Goal: Task Accomplishment & Management: Complete application form

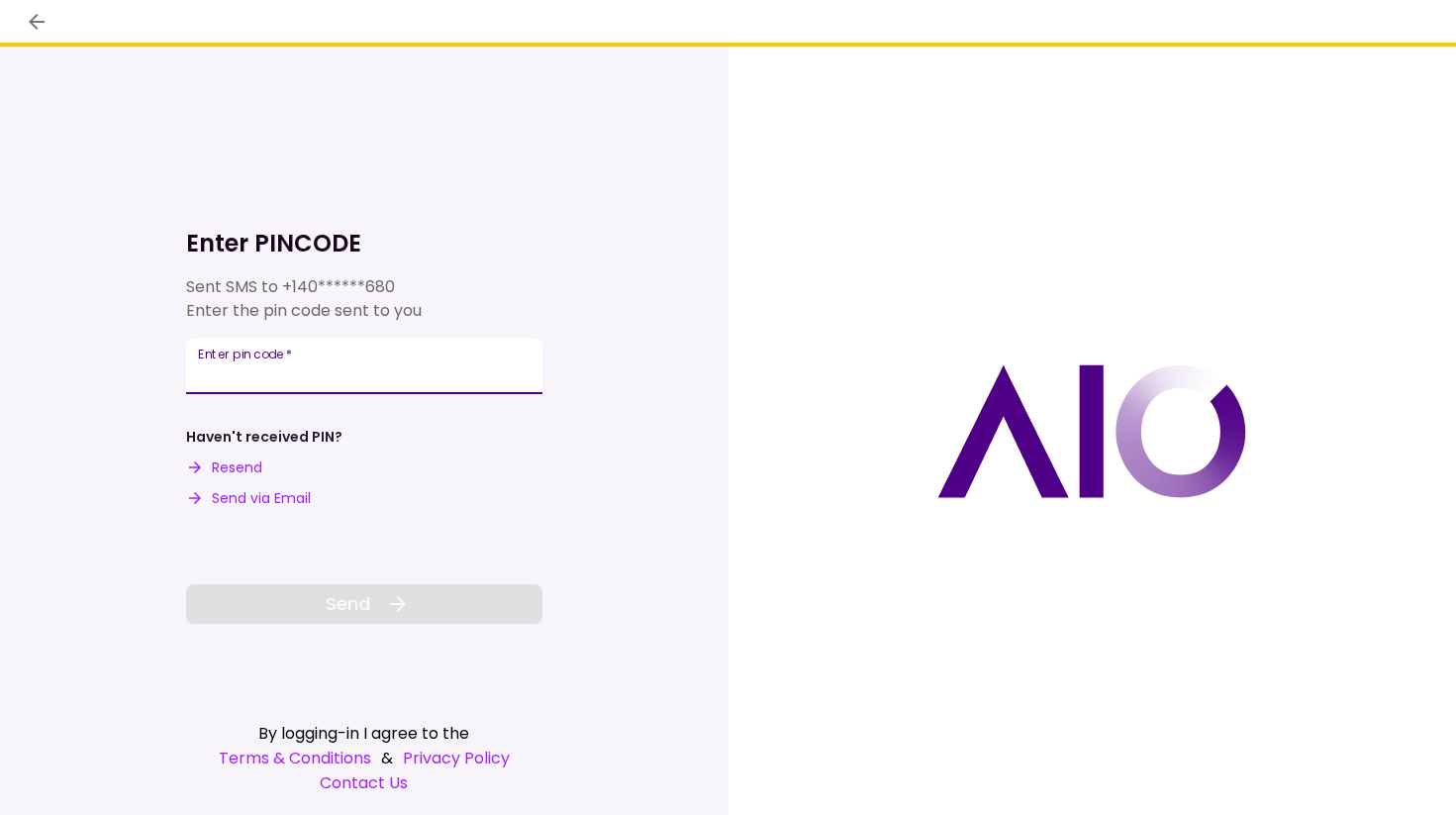
click at [243, 369] on input "Enter pin code   *" at bounding box center [364, 367] width 357 height 56
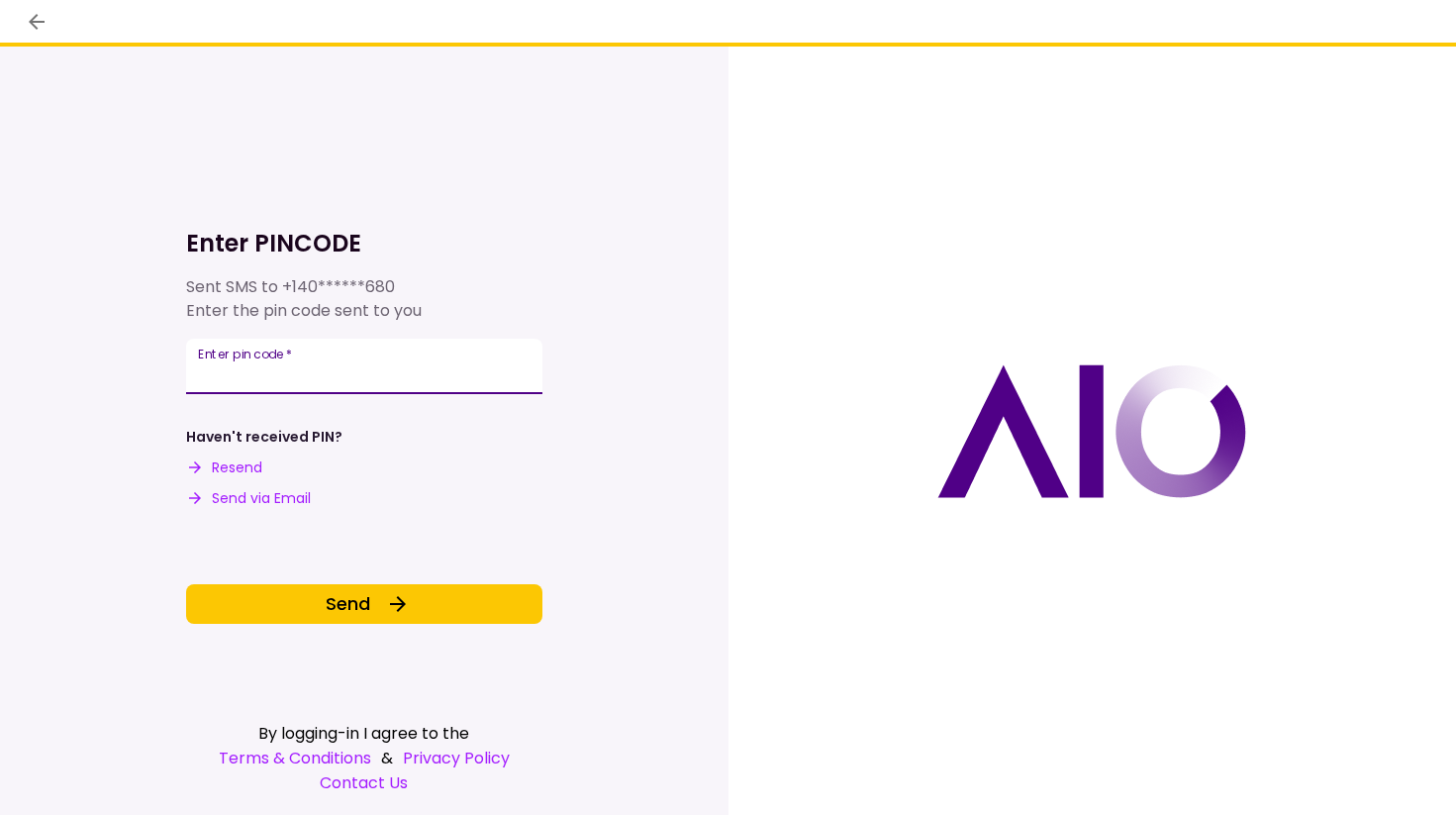
type input "******"
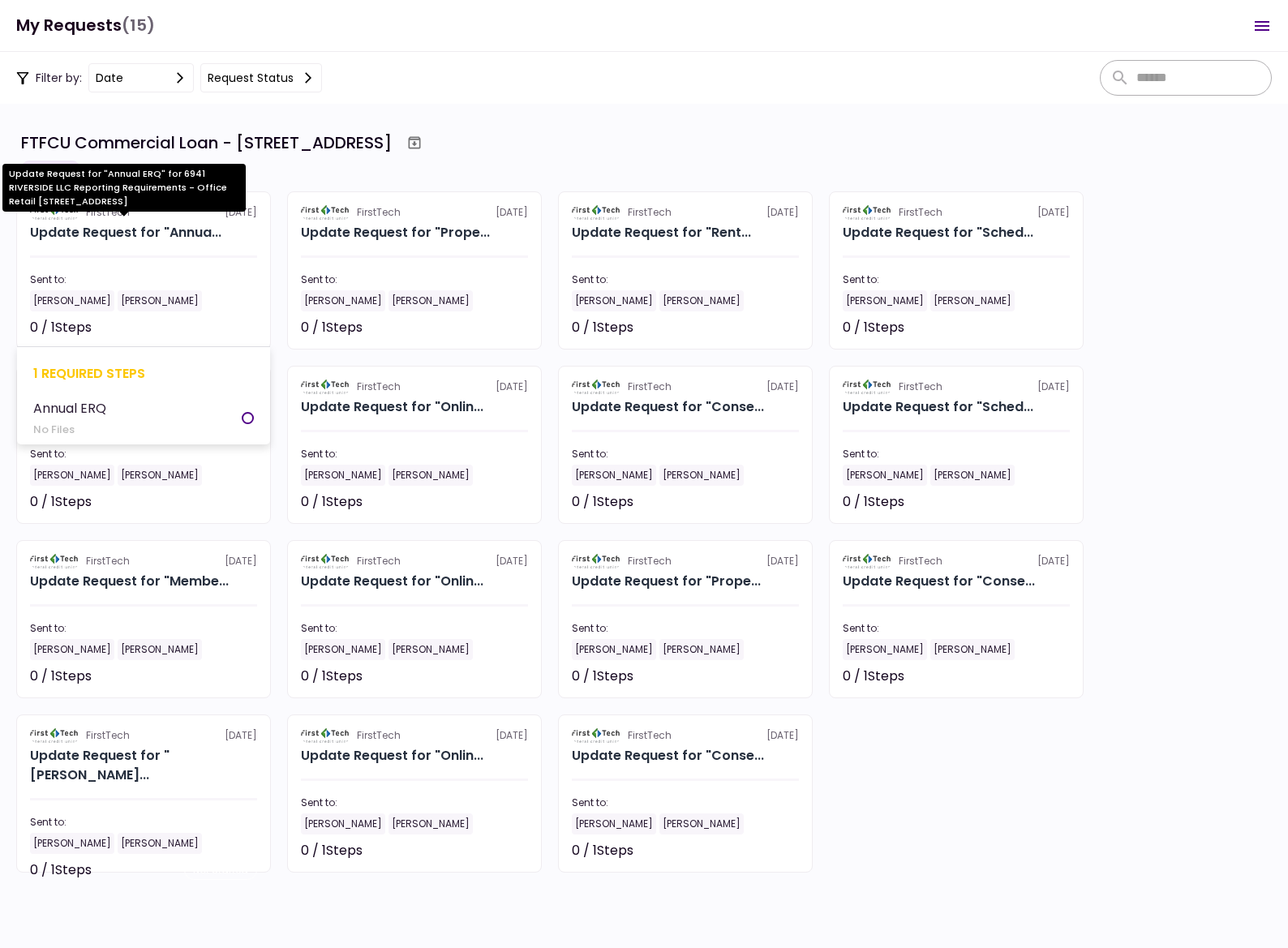
click at [180, 232] on div "Update Request for "Annua..." at bounding box center [126, 233] width 192 height 20
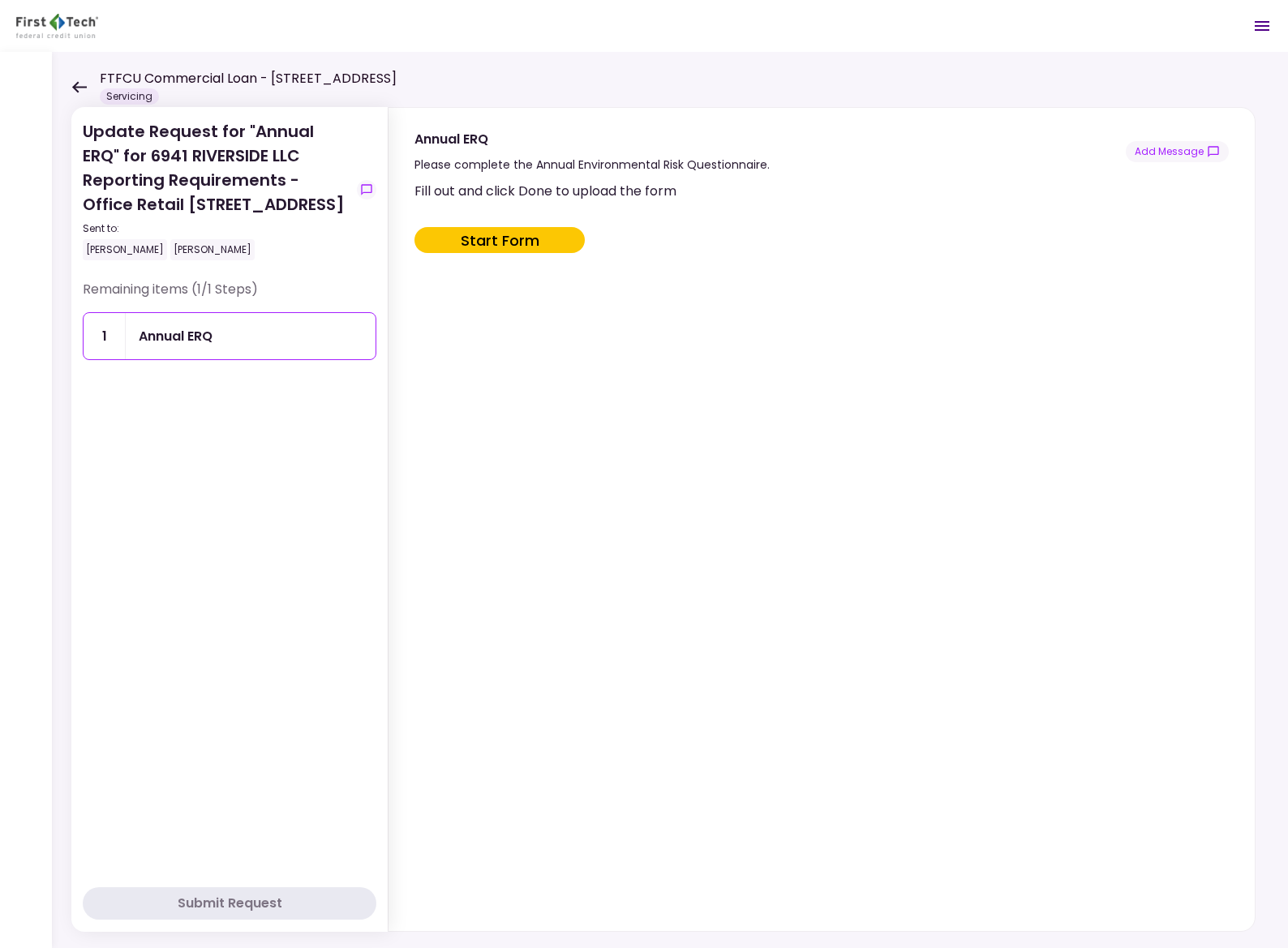
click at [510, 243] on button "Start Form" at bounding box center [500, 240] width 171 height 26
type input "***"
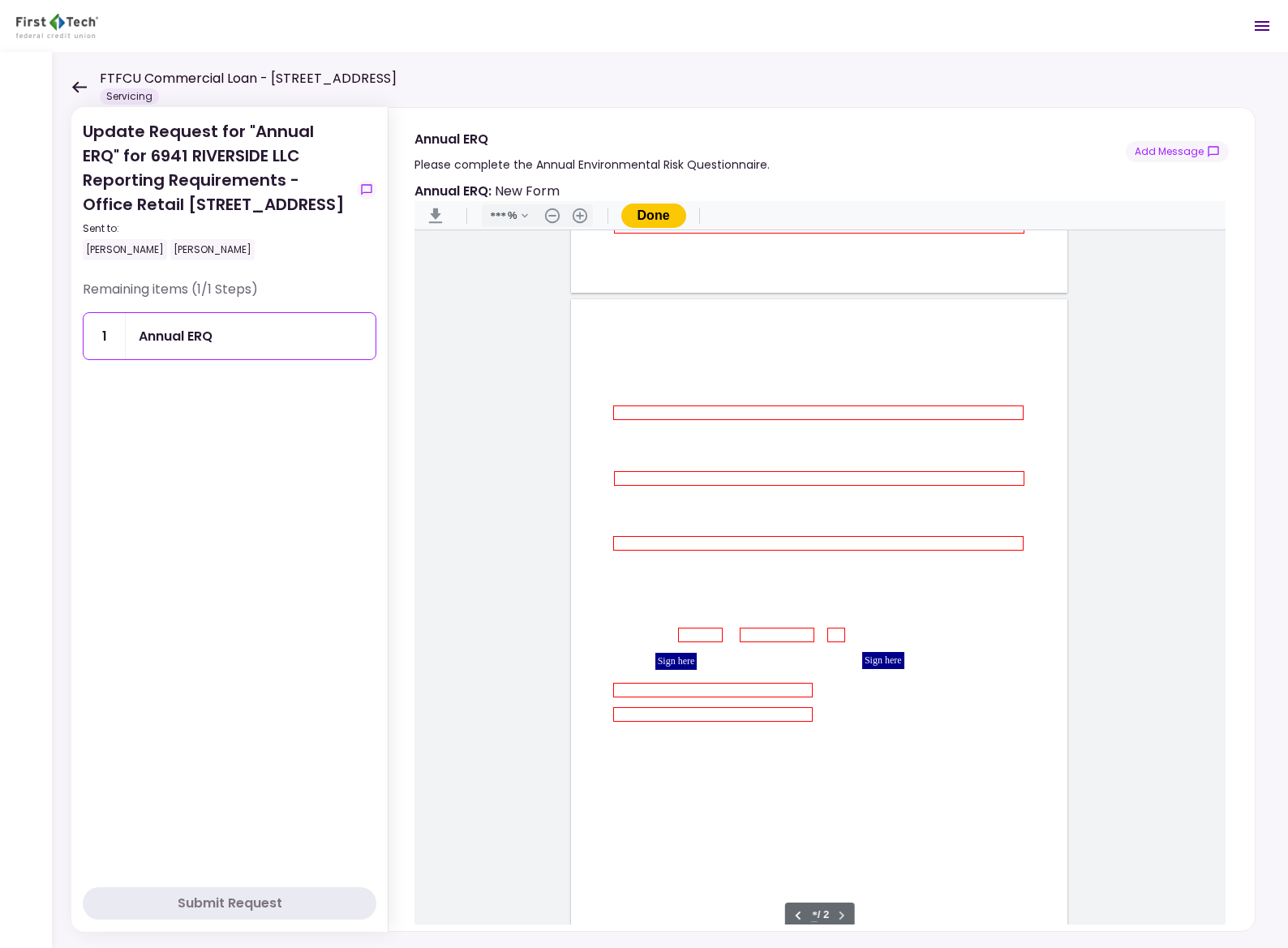
scroll to position [583, 0]
click at [824, 667] on div "Sign here Sign here" at bounding box center [819, 620] width 496 height 642
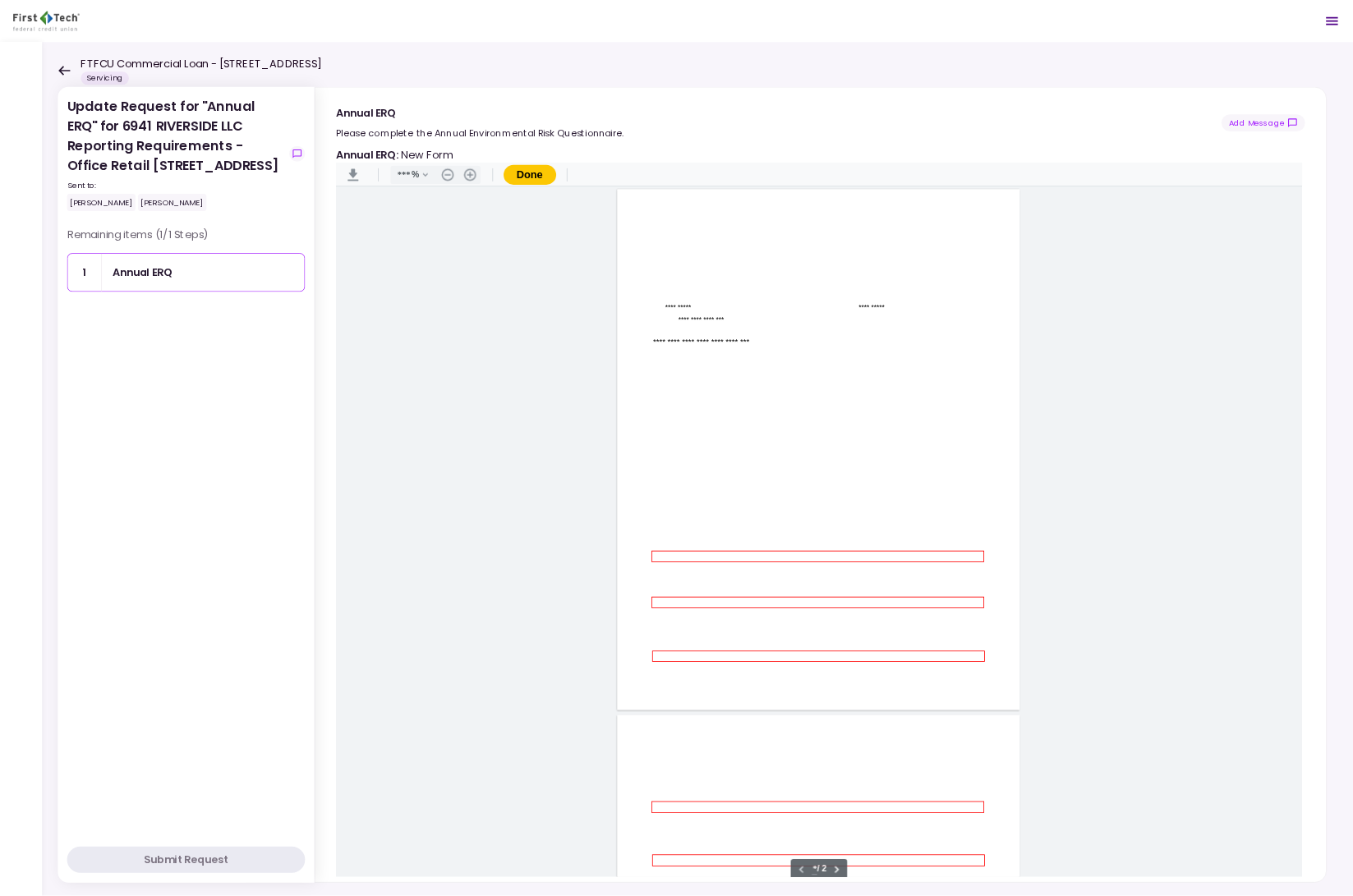
scroll to position [0, 0]
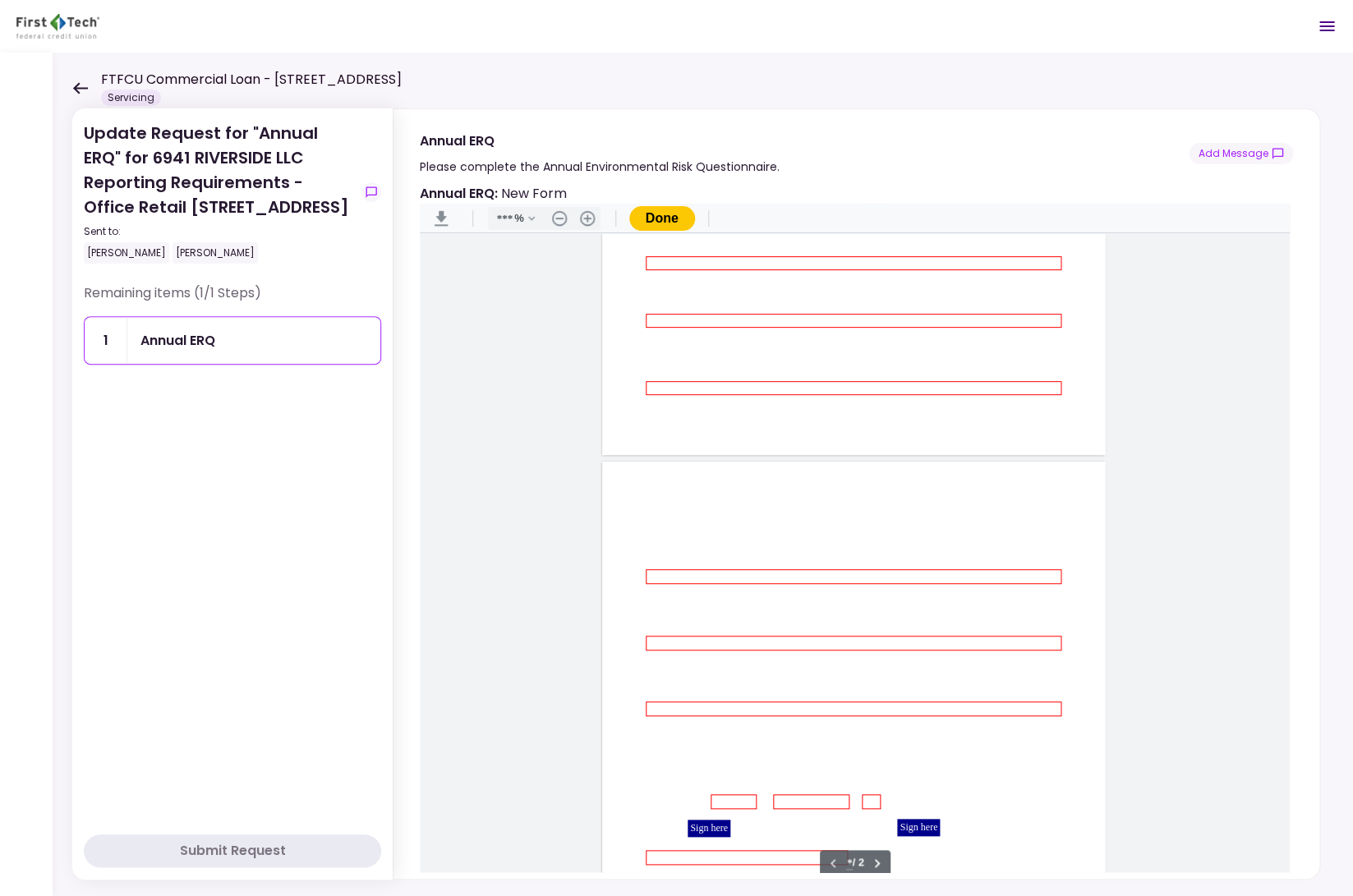
type input "*"
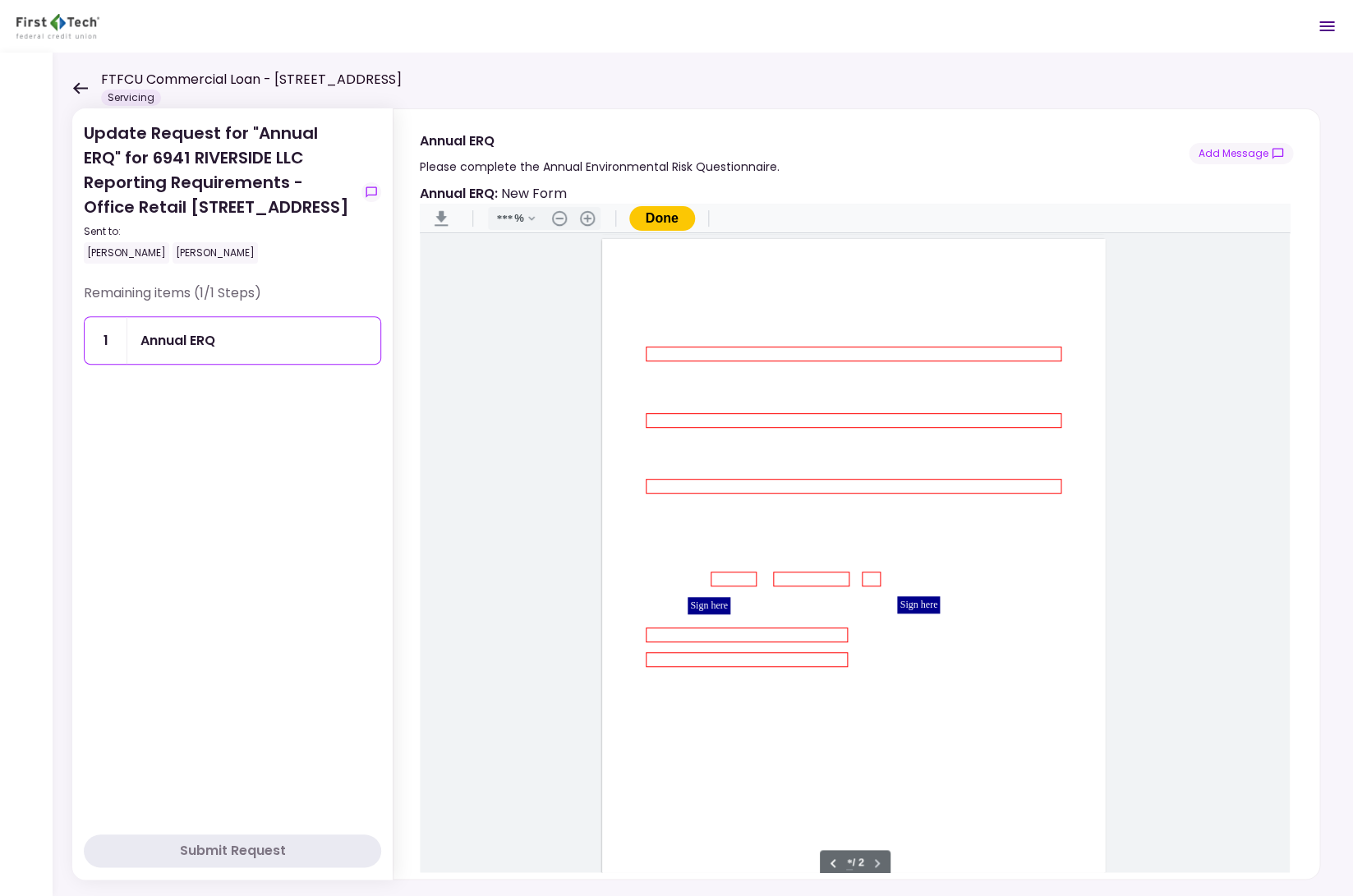
scroll to position [654, 0]
click at [79, 88] on icon at bounding box center [79, 88] width 16 height 12
